Goal: Navigation & Orientation: Find specific page/section

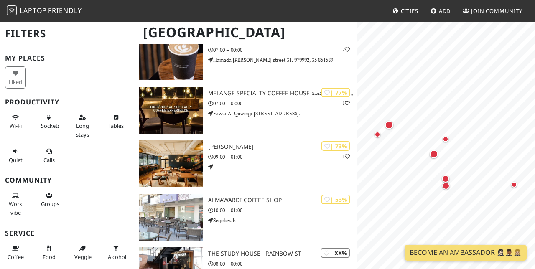
scroll to position [139, 0]
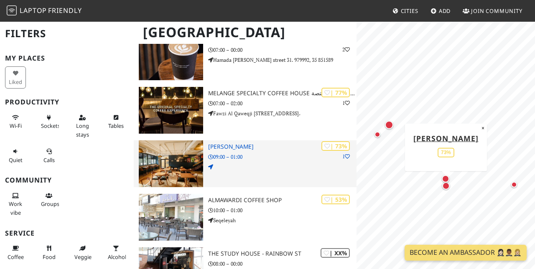
click at [163, 172] on img at bounding box center [171, 163] width 64 height 47
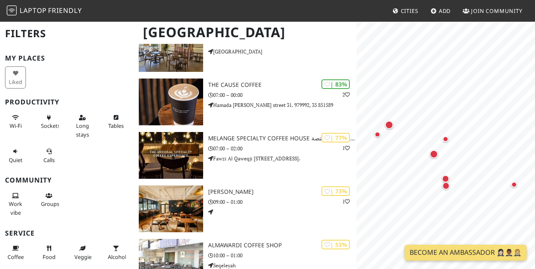
scroll to position [94, 0]
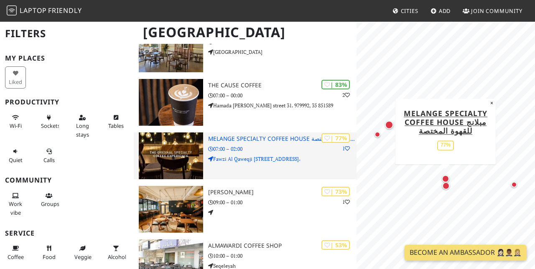
click at [175, 158] on img at bounding box center [171, 155] width 64 height 47
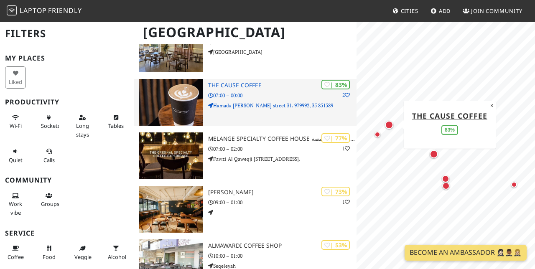
click at [160, 95] on img at bounding box center [171, 102] width 64 height 47
click at [229, 92] on p "07:00 – 00:00" at bounding box center [282, 96] width 149 height 8
click at [170, 126] on img at bounding box center [171, 102] width 64 height 47
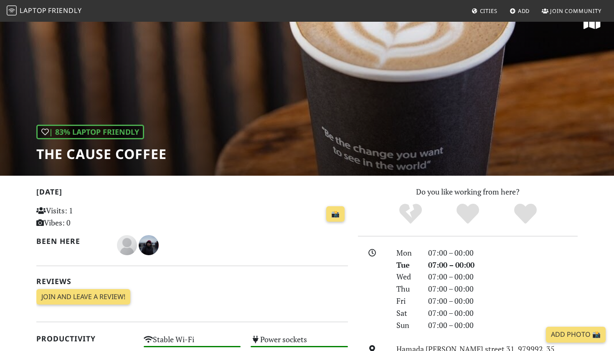
scroll to position [21, 0]
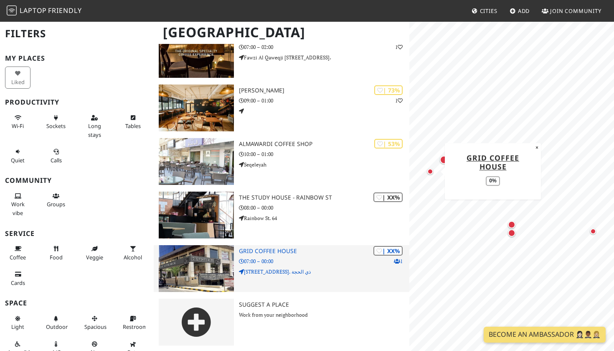
scroll to position [200, 0]
click at [206, 267] on img at bounding box center [196, 268] width 75 height 47
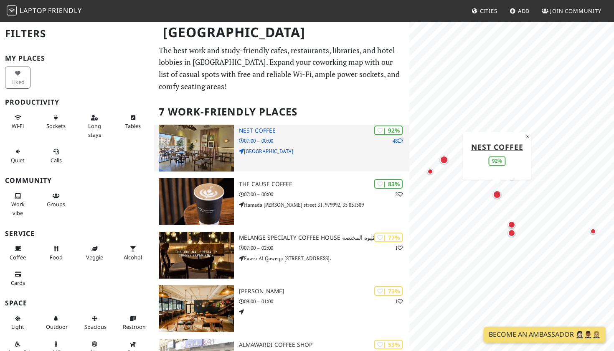
scroll to position [0, 0]
click at [176, 136] on img at bounding box center [196, 147] width 75 height 47
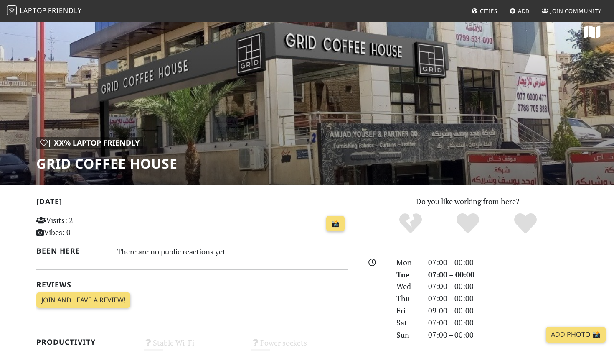
scroll to position [10, 0]
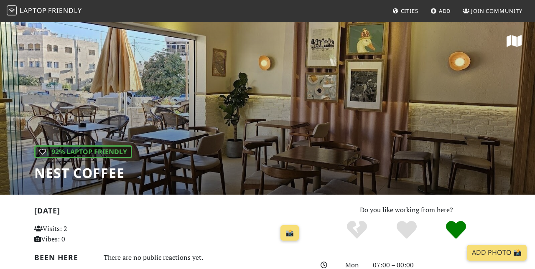
scroll to position [15, 0]
